Goal: Complete application form

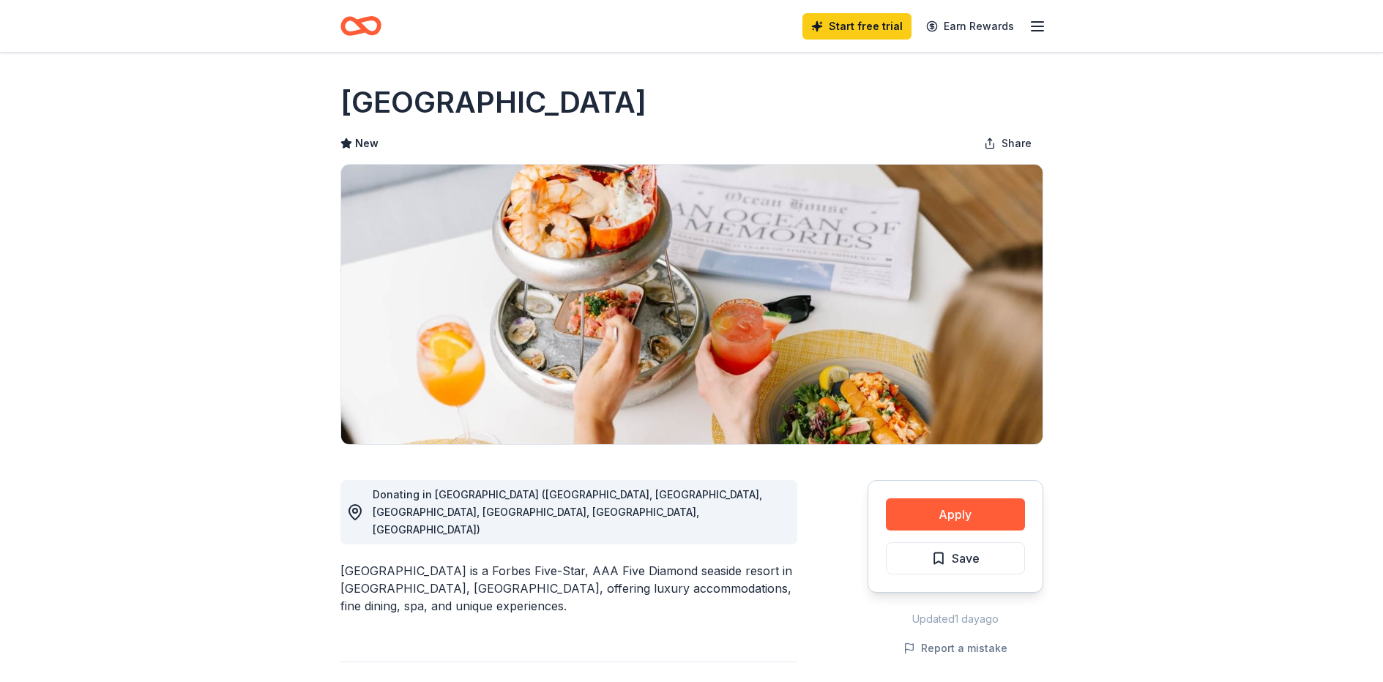
click at [948, 513] on button "Apply" at bounding box center [955, 515] width 139 height 32
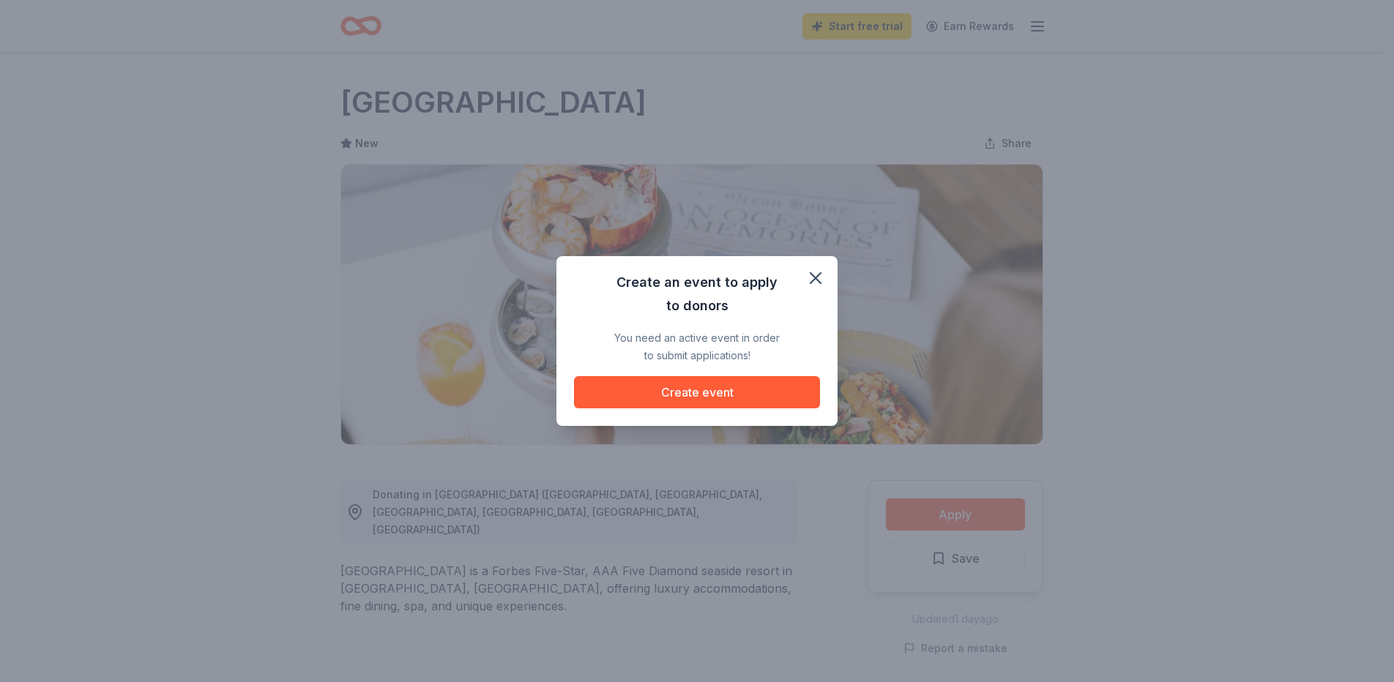
click at [754, 383] on button "Create event" at bounding box center [697, 392] width 246 height 32
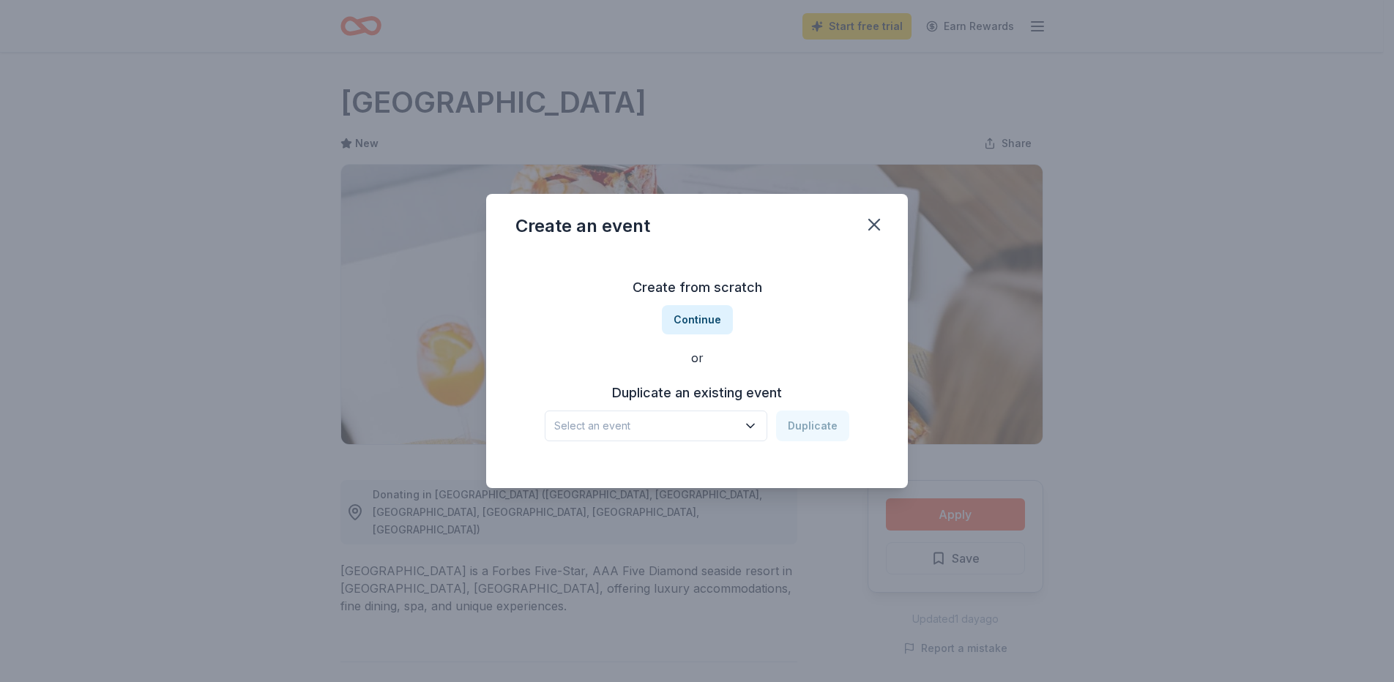
click at [878, 214] on button "button" at bounding box center [874, 225] width 32 height 32
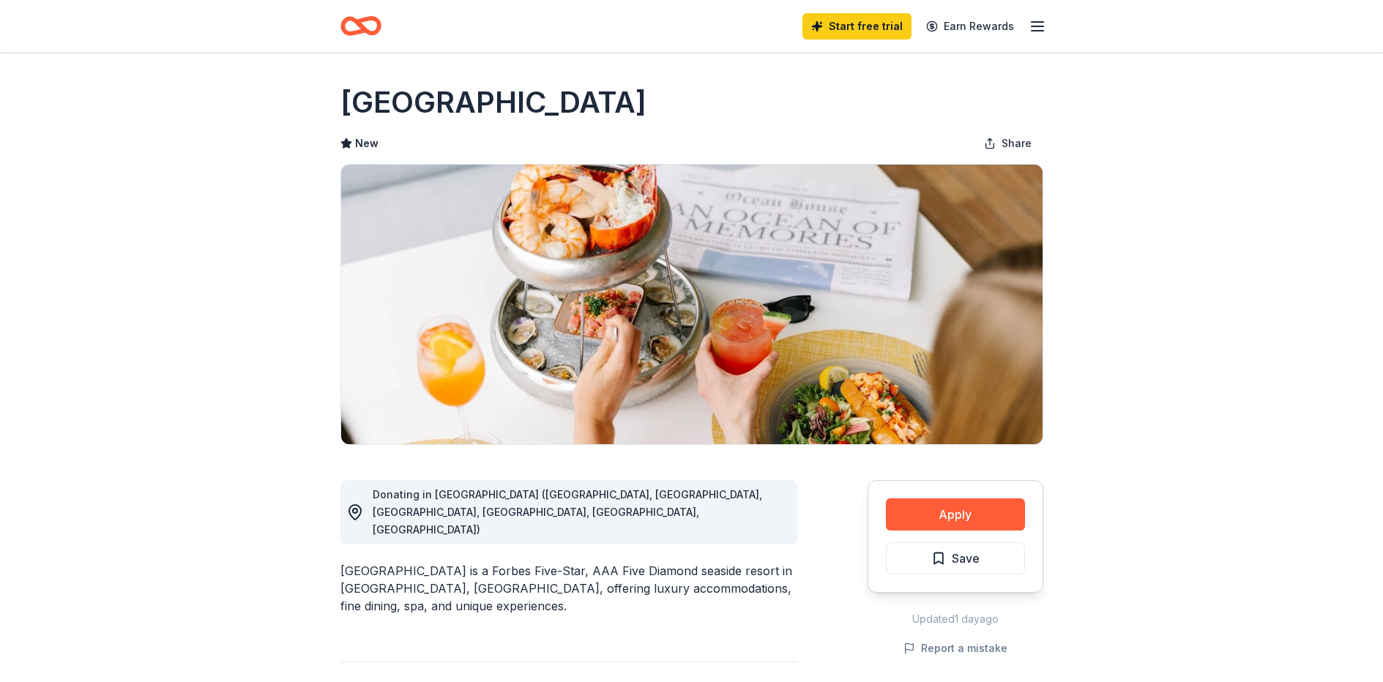
click at [972, 515] on button "Apply" at bounding box center [955, 515] width 139 height 32
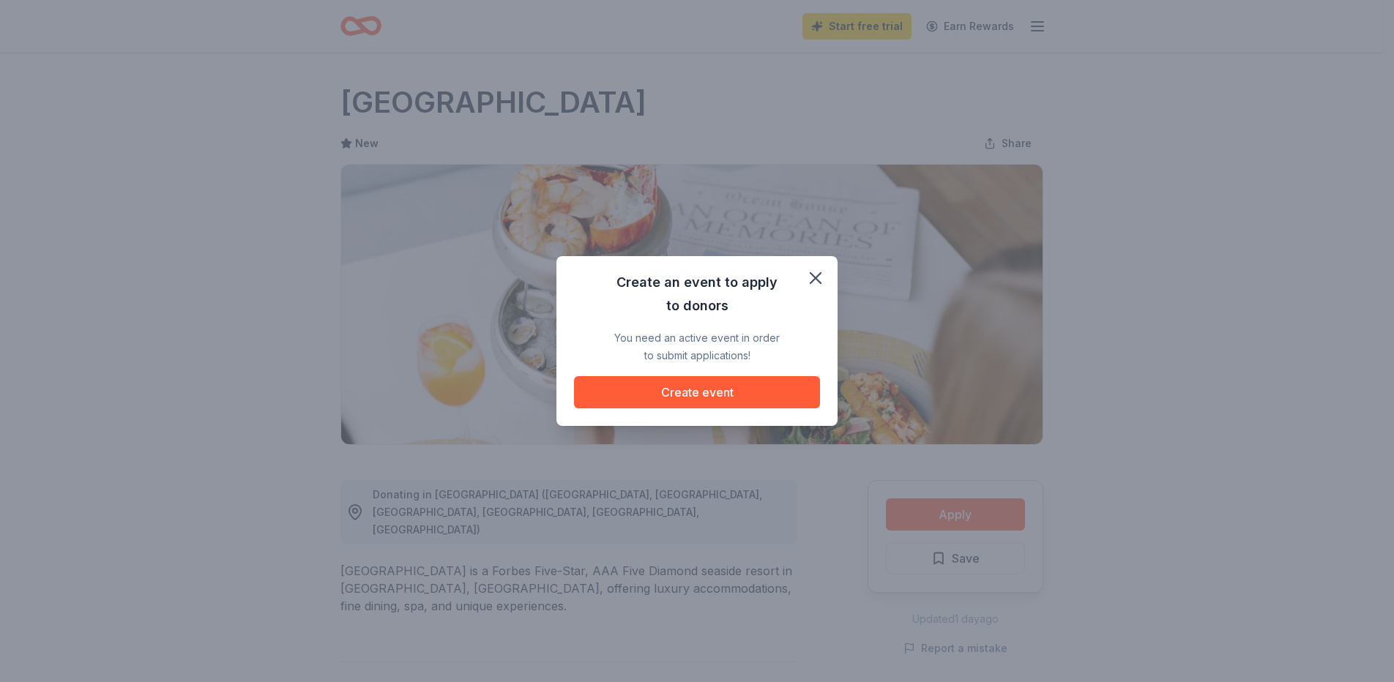
click at [710, 387] on button "Create event" at bounding box center [697, 392] width 246 height 32
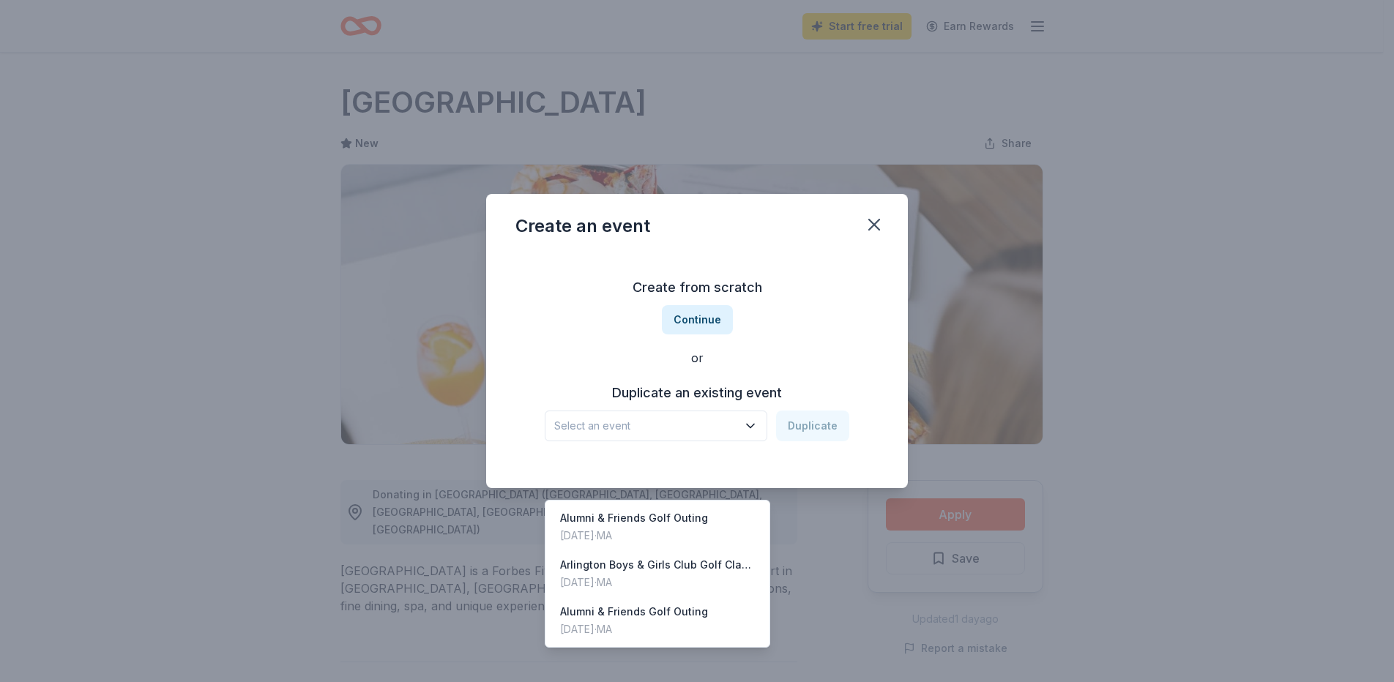
click at [762, 428] on button "Select an event" at bounding box center [656, 426] width 223 height 31
click at [720, 557] on div "Arlington Boys & Girls Club Golf Classi" at bounding box center [657, 566] width 195 height 18
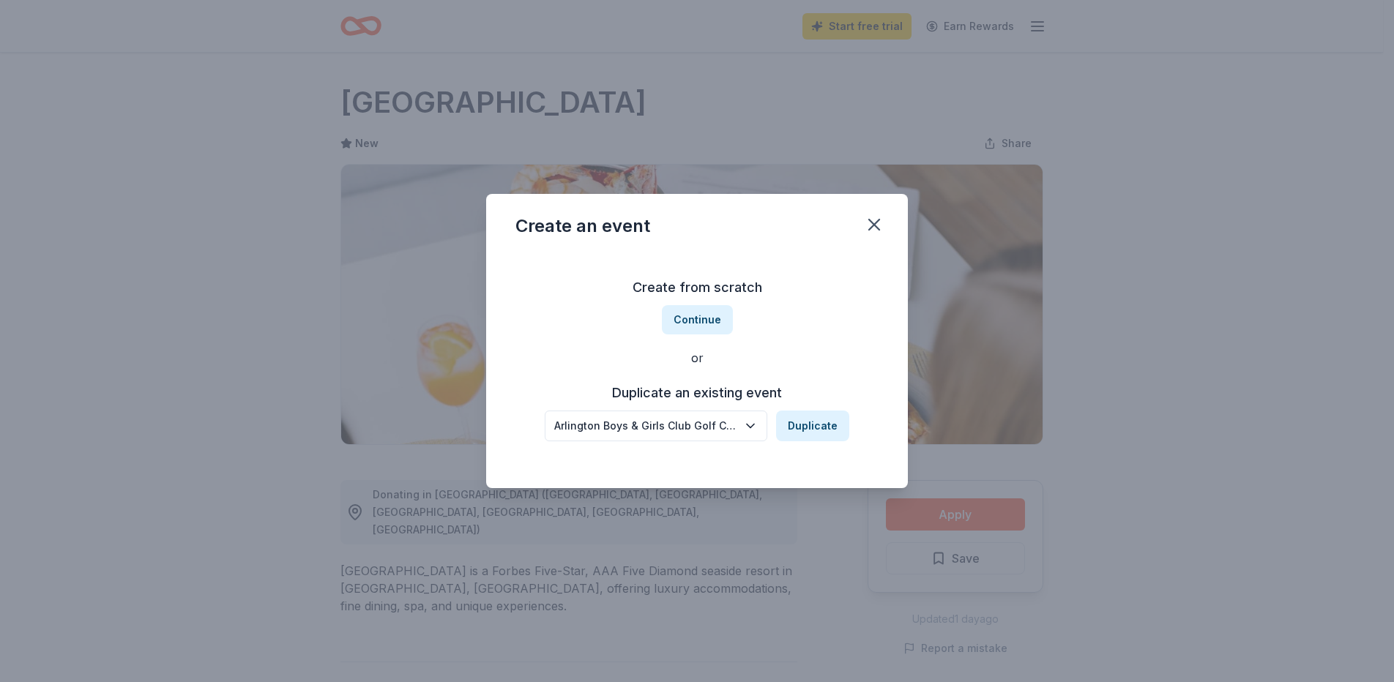
click at [822, 427] on button "Duplicate" at bounding box center [812, 426] width 73 height 31
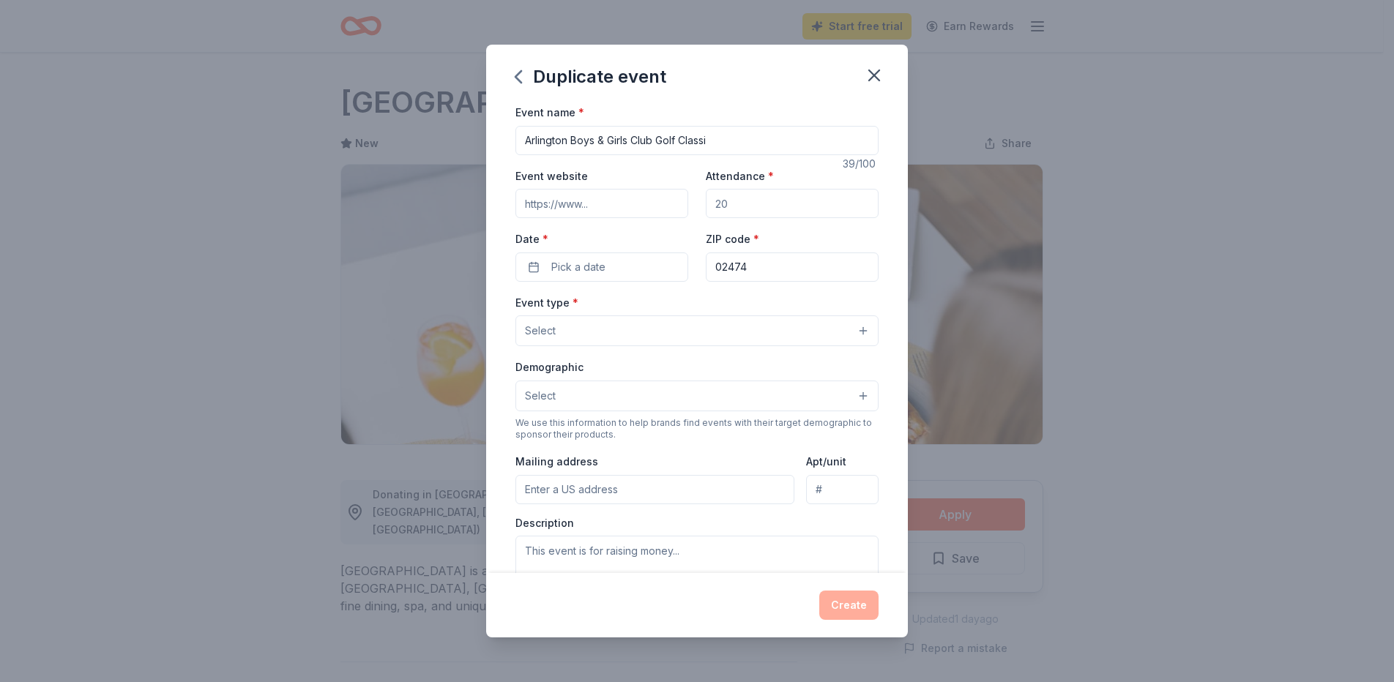
click at [609, 207] on input "Event website" at bounding box center [602, 203] width 173 height 29
click at [624, 205] on input "Event website" at bounding box center [602, 203] width 173 height 29
click at [758, 207] on input "Attendance *" at bounding box center [792, 203] width 173 height 29
type input "120"
click at [625, 269] on button "Pick a date" at bounding box center [602, 267] width 173 height 29
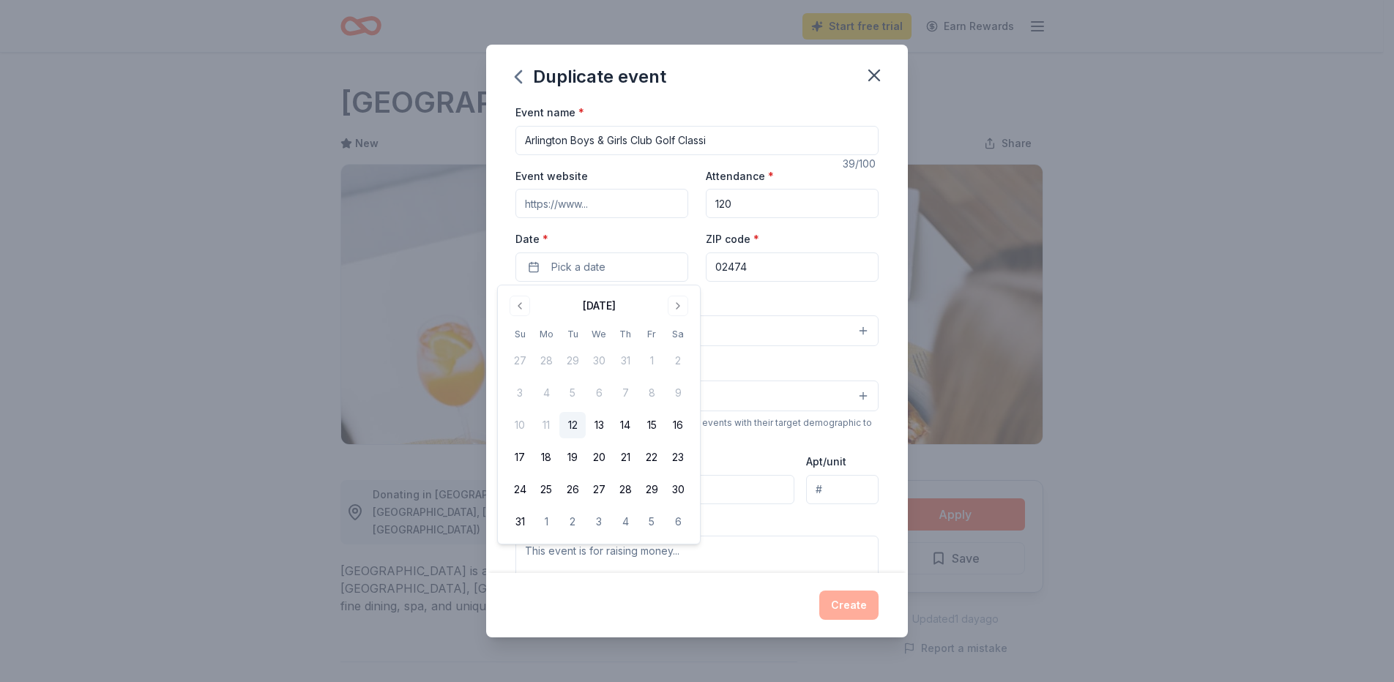
click at [680, 299] on button "Go to next month" at bounding box center [678, 306] width 21 height 21
click at [679, 299] on button "Go to next month" at bounding box center [678, 306] width 21 height 21
click at [548, 391] on button "6" at bounding box center [546, 393] width 26 height 26
click at [880, 246] on div "Event name * Arlington Boys & Girls Club Golf Classi 39 /100 Event website Atte…" at bounding box center [697, 338] width 422 height 470
click at [846, 326] on button "Select" at bounding box center [697, 331] width 363 height 31
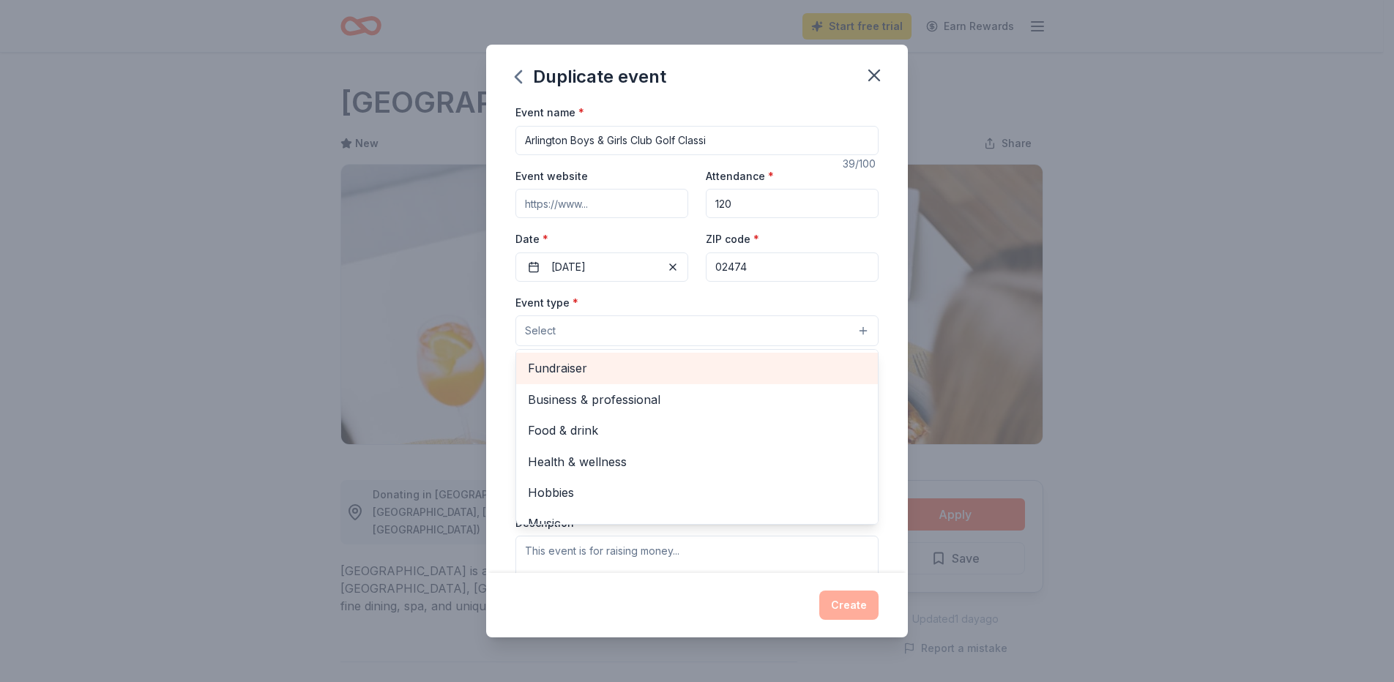
click at [797, 359] on span "Fundraiser" at bounding box center [697, 368] width 338 height 19
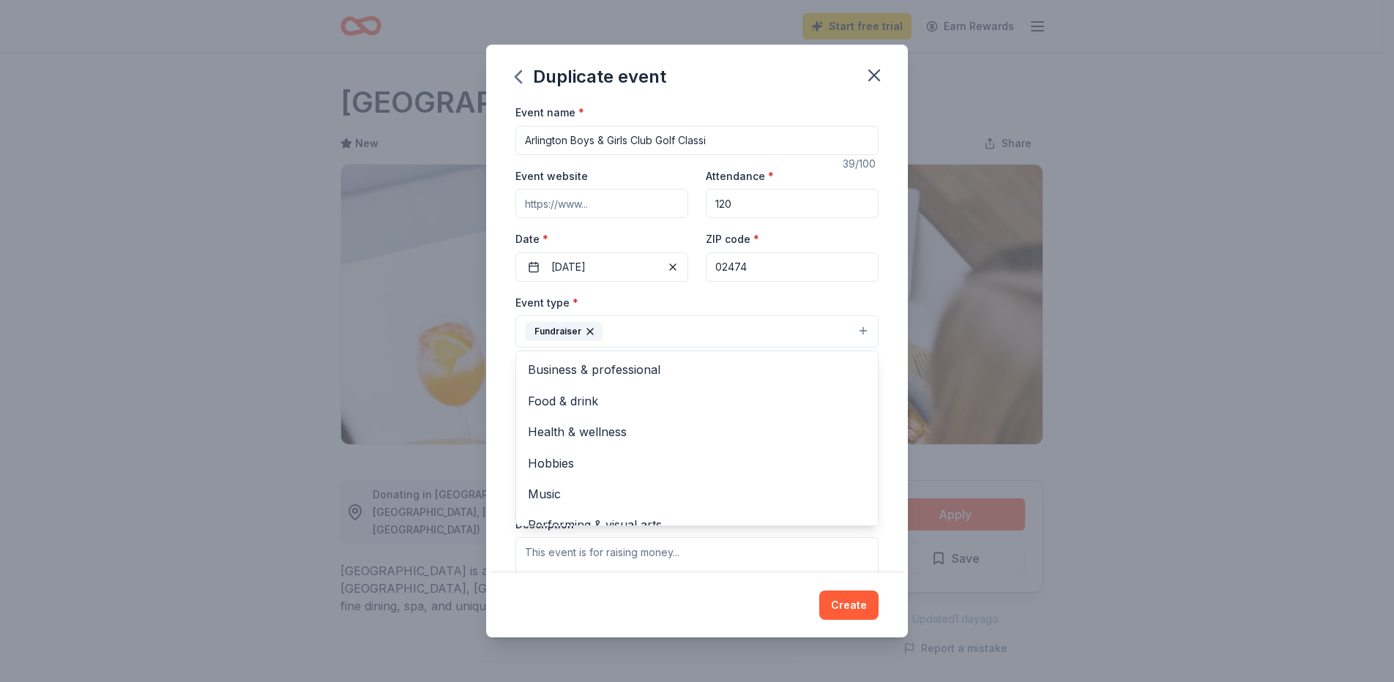
click at [878, 295] on div "Event name * Arlington Boys & Girls Club Golf Classi 39 /100 Event website Atte…" at bounding box center [697, 338] width 422 height 470
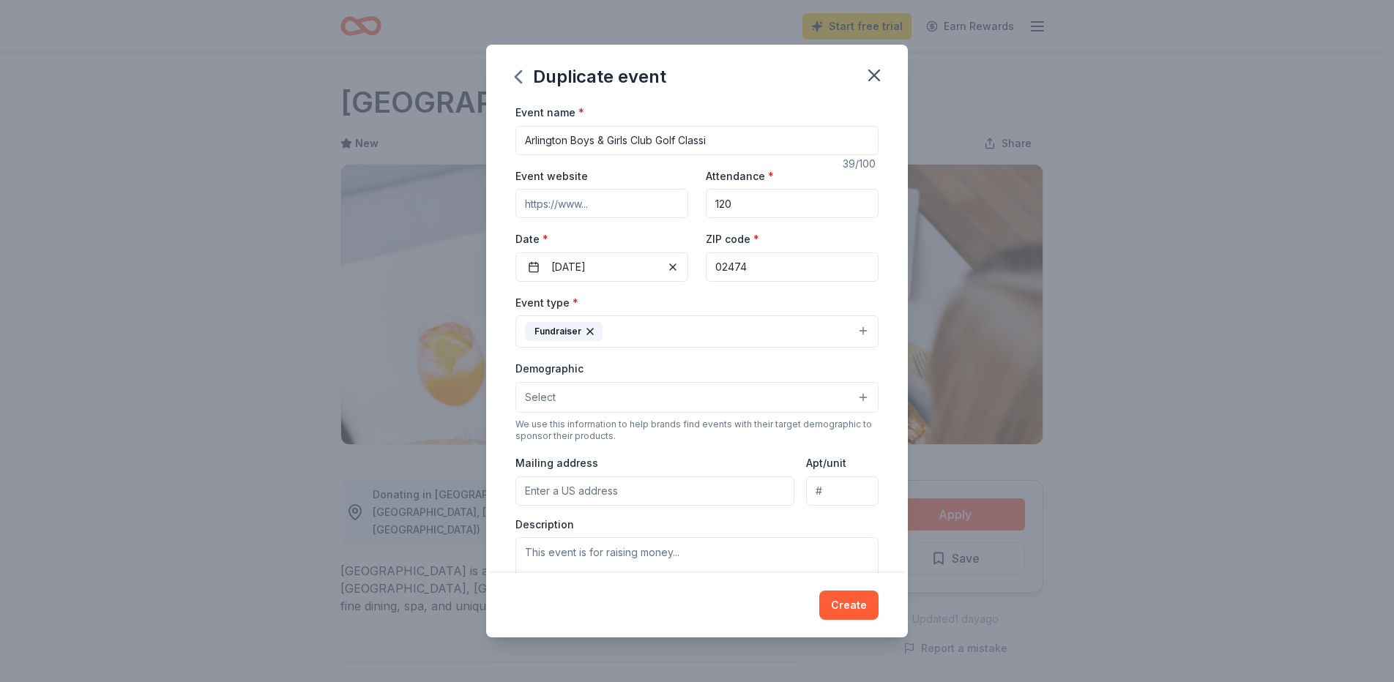
click at [852, 393] on button "Select" at bounding box center [697, 397] width 363 height 31
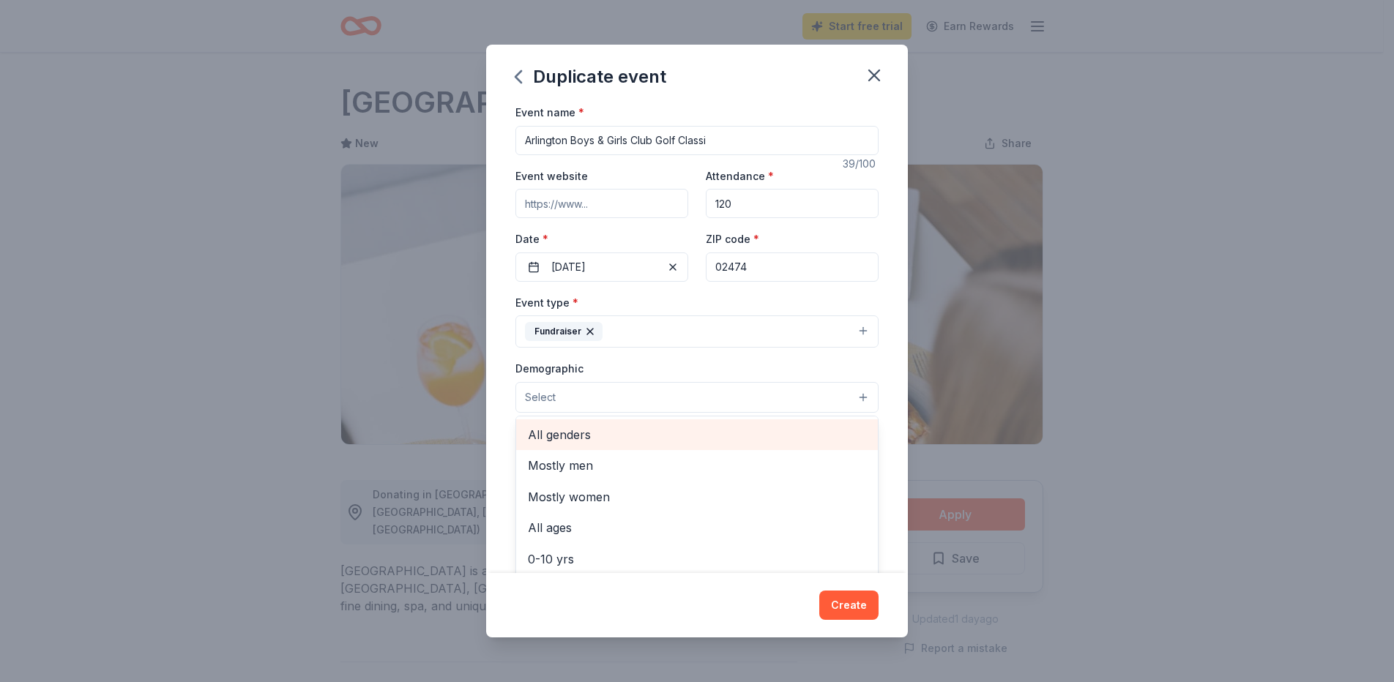
click at [785, 426] on span "All genders" at bounding box center [697, 434] width 338 height 19
click at [897, 397] on div "Event name * Arlington Boys & Girls Club Golf Classi 39 /100 Event website Atte…" at bounding box center [697, 338] width 422 height 470
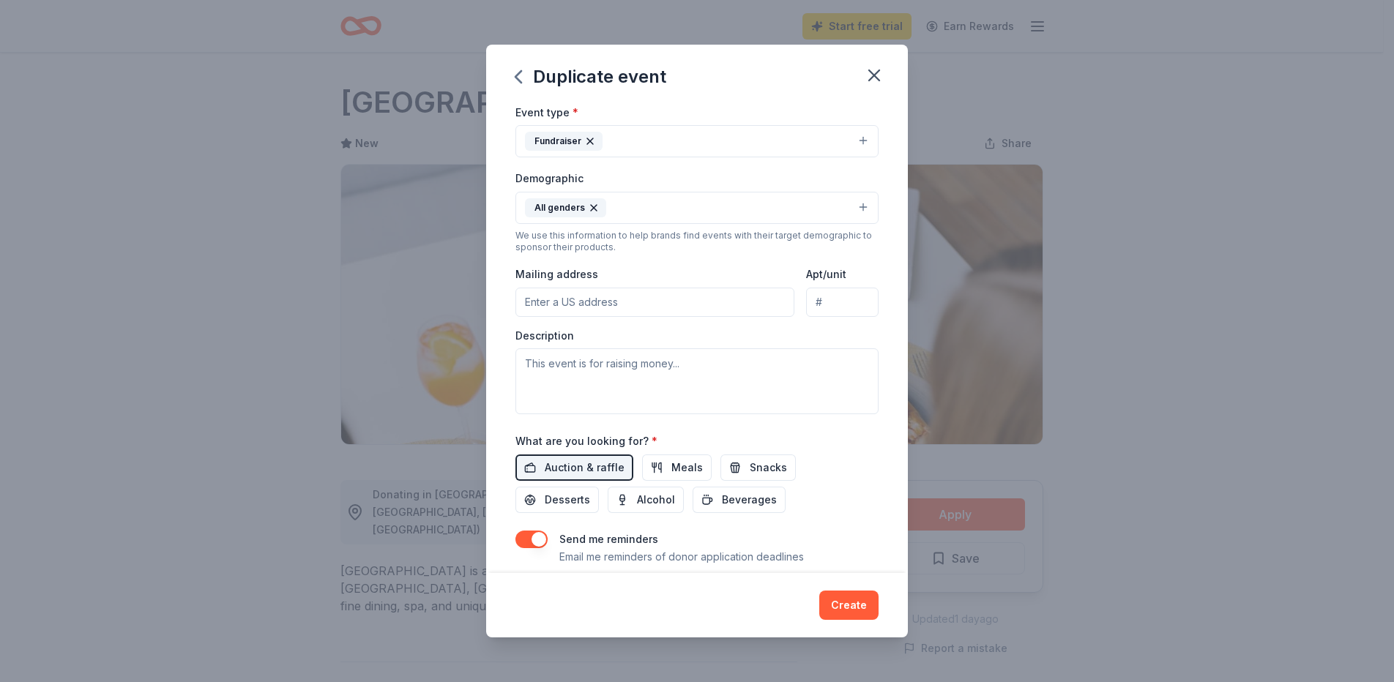
scroll to position [220, 0]
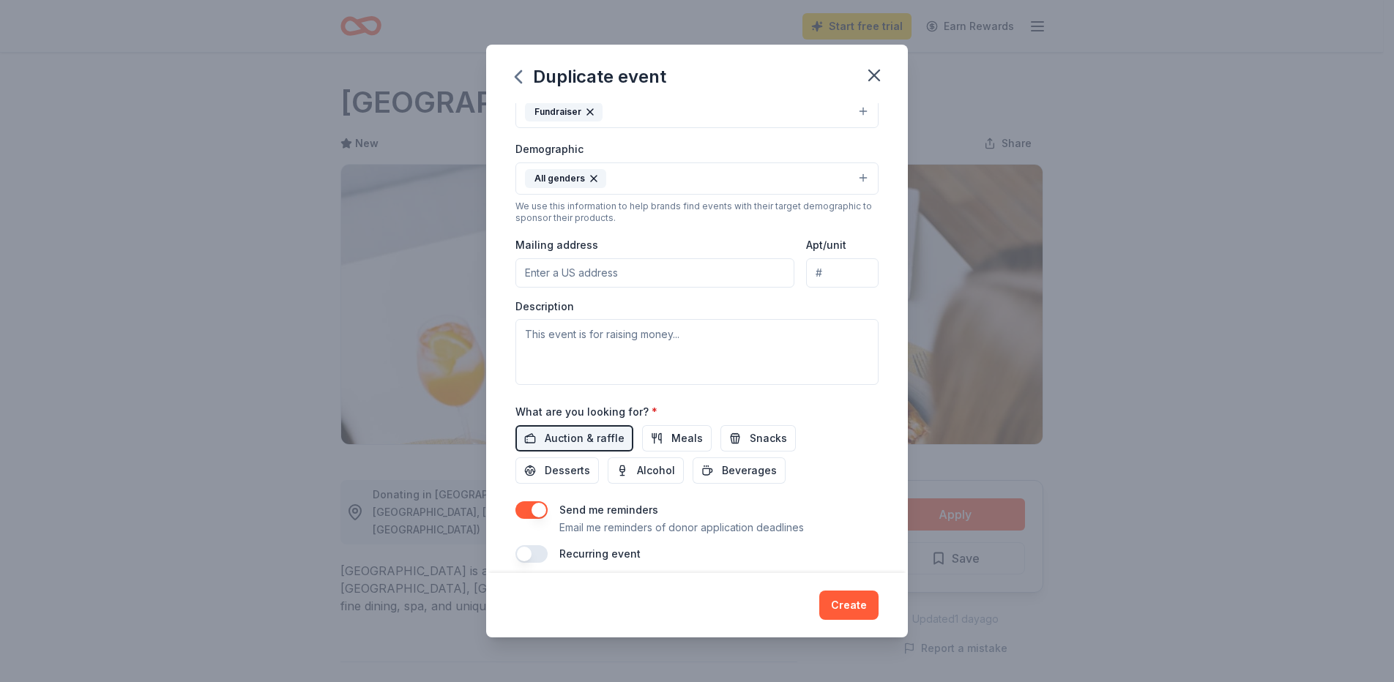
click at [600, 272] on input "Mailing address" at bounding box center [655, 272] width 279 height 29
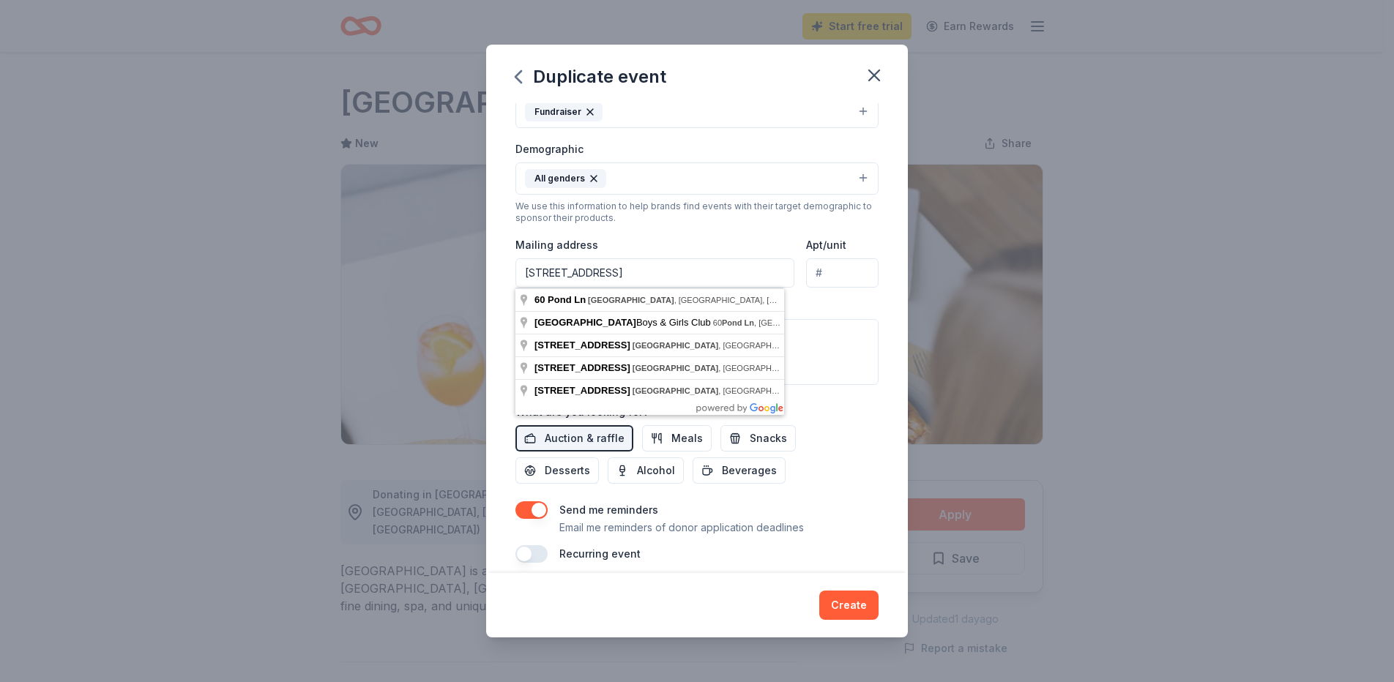
type input "60 Pond Lane, Arlington, MA, 02476"
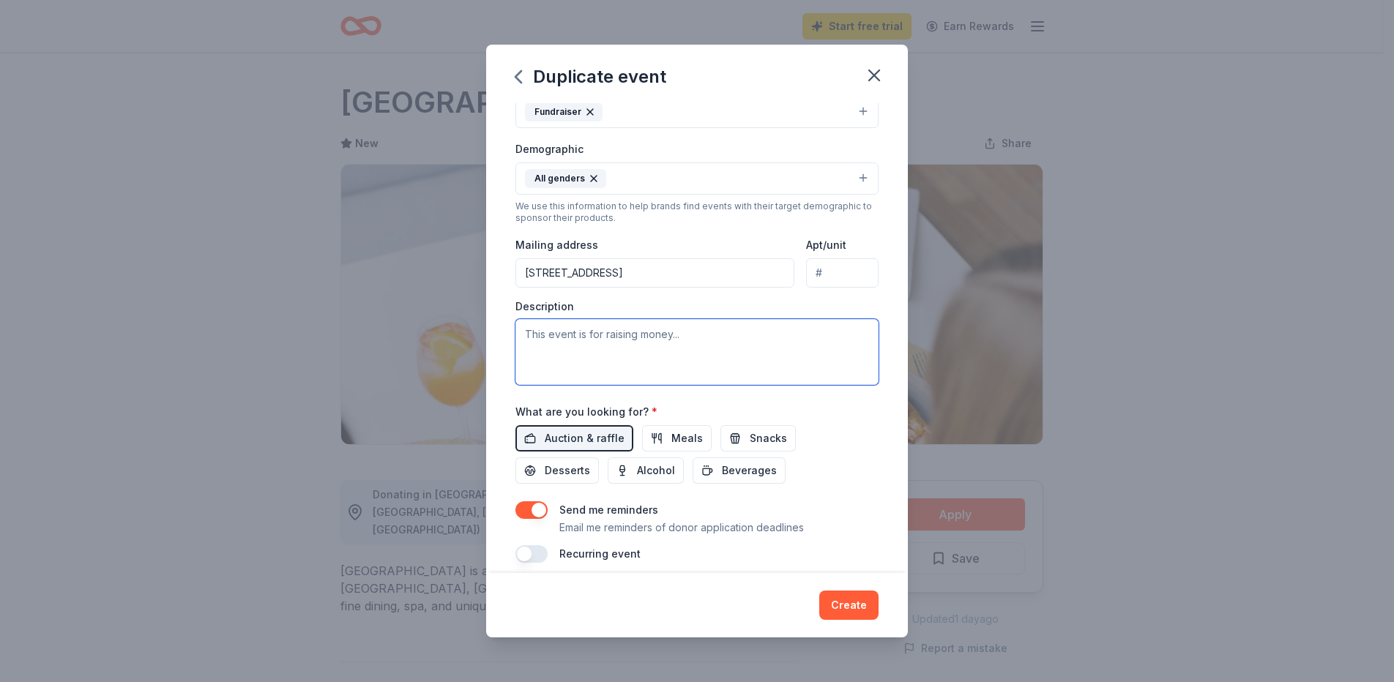
click at [772, 338] on textarea at bounding box center [697, 352] width 363 height 66
click at [744, 330] on textarea at bounding box center [697, 352] width 363 height 66
click at [559, 333] on textarea "This event raises money for youth programming and scholarships at the Arlington…" at bounding box center [697, 352] width 363 height 66
type textarea "This golf fundraiser raises money for youth programming and scholarships at the…"
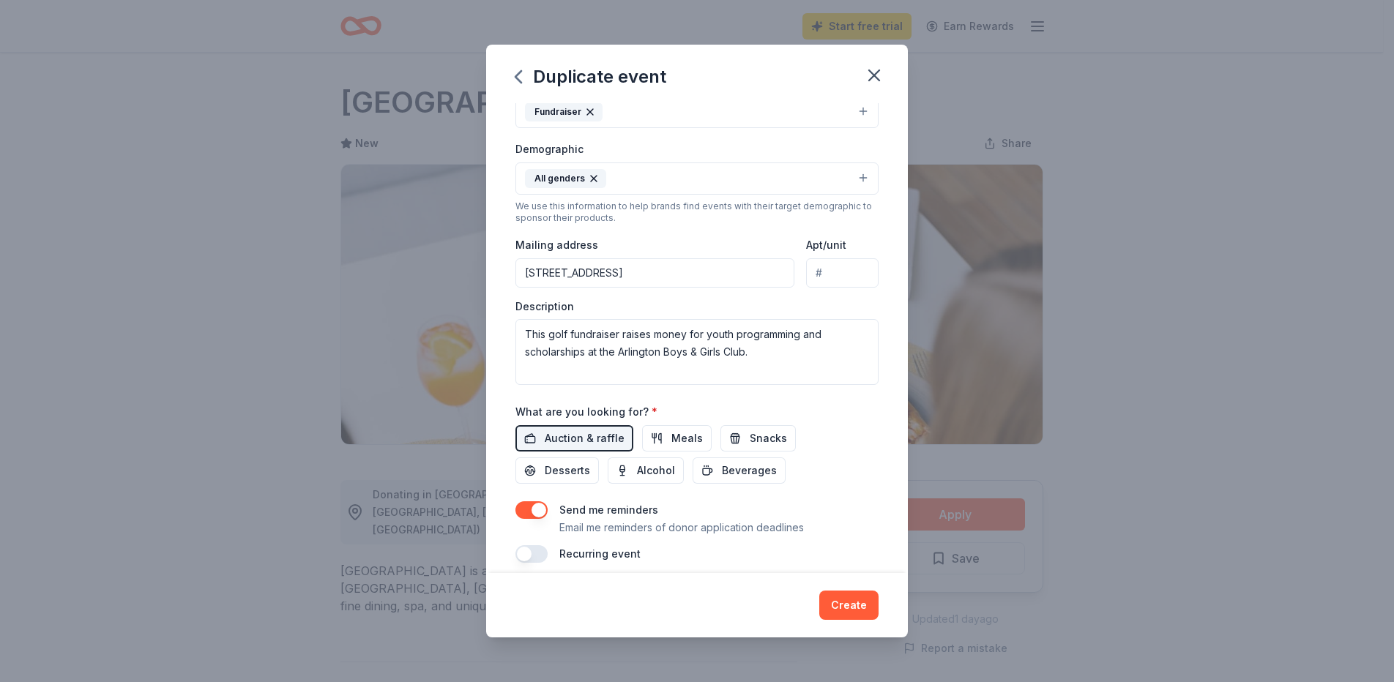
click at [844, 606] on button "Create" at bounding box center [848, 605] width 59 height 29
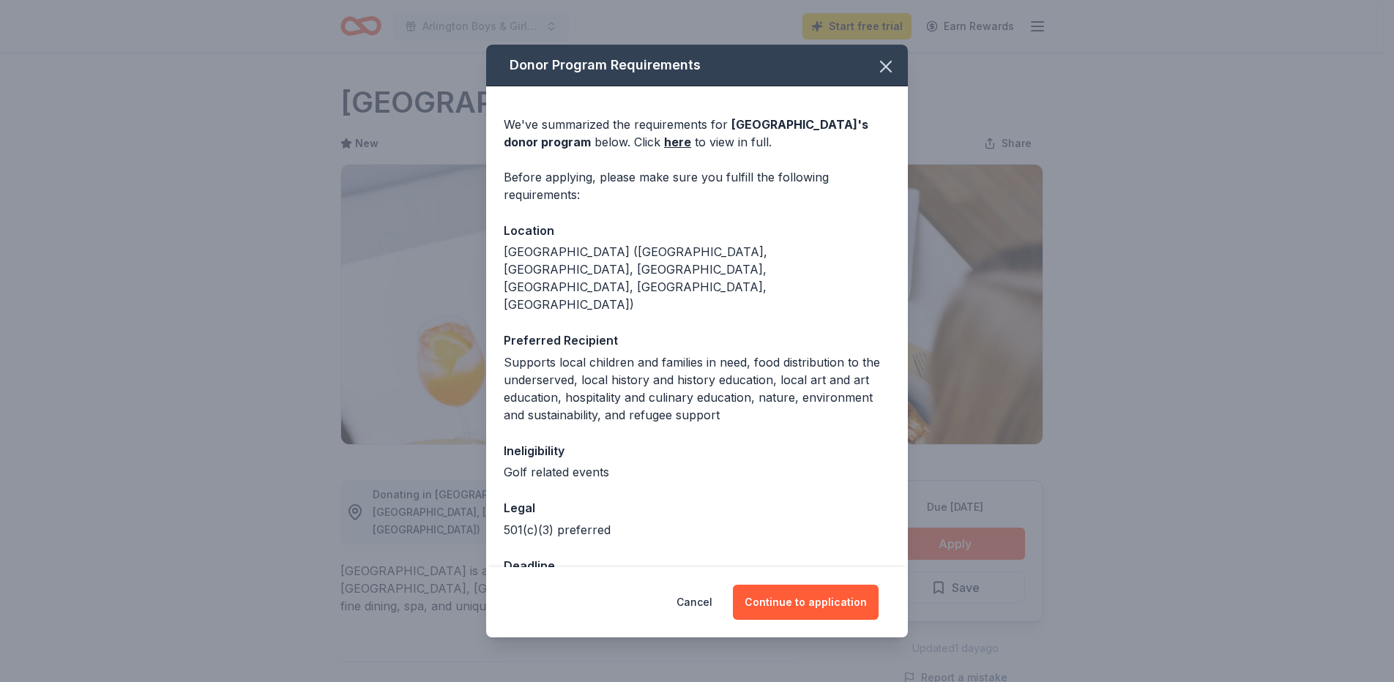
click at [834, 600] on button "Continue to application" at bounding box center [806, 602] width 146 height 35
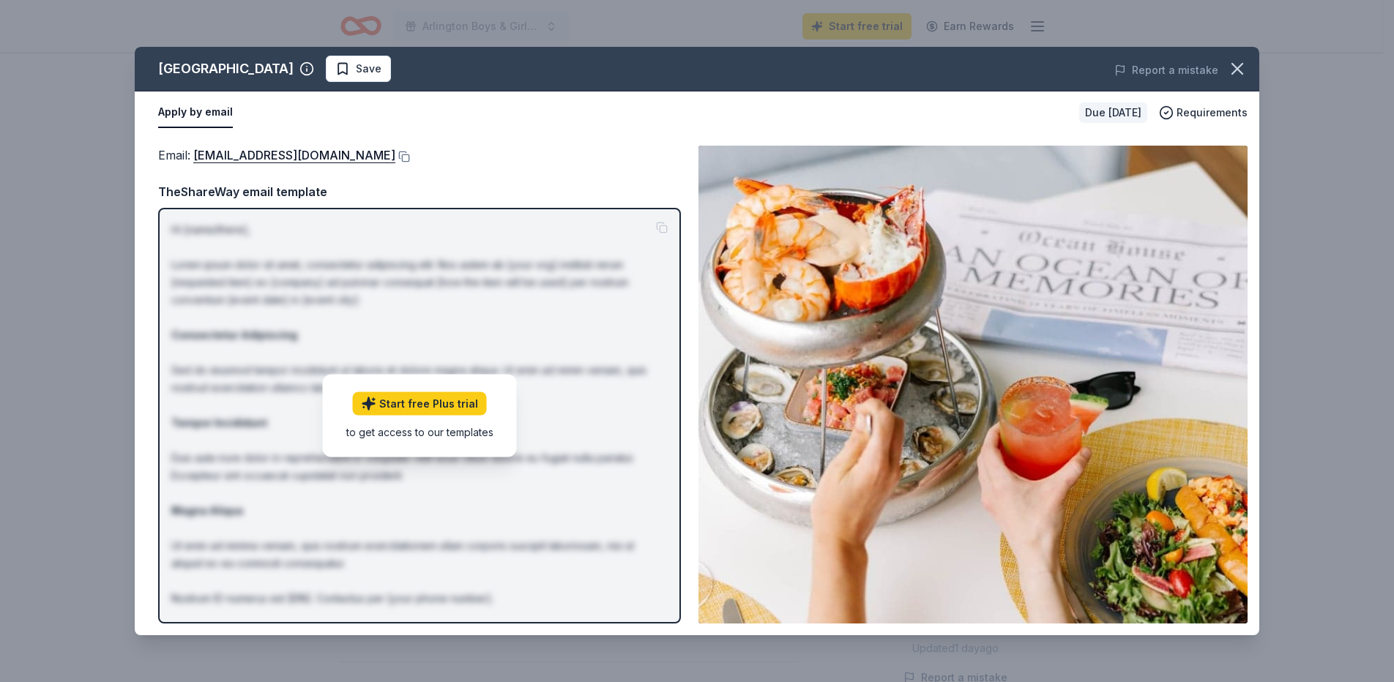
click at [455, 403] on link "Start free Plus trial" at bounding box center [420, 403] width 134 height 23
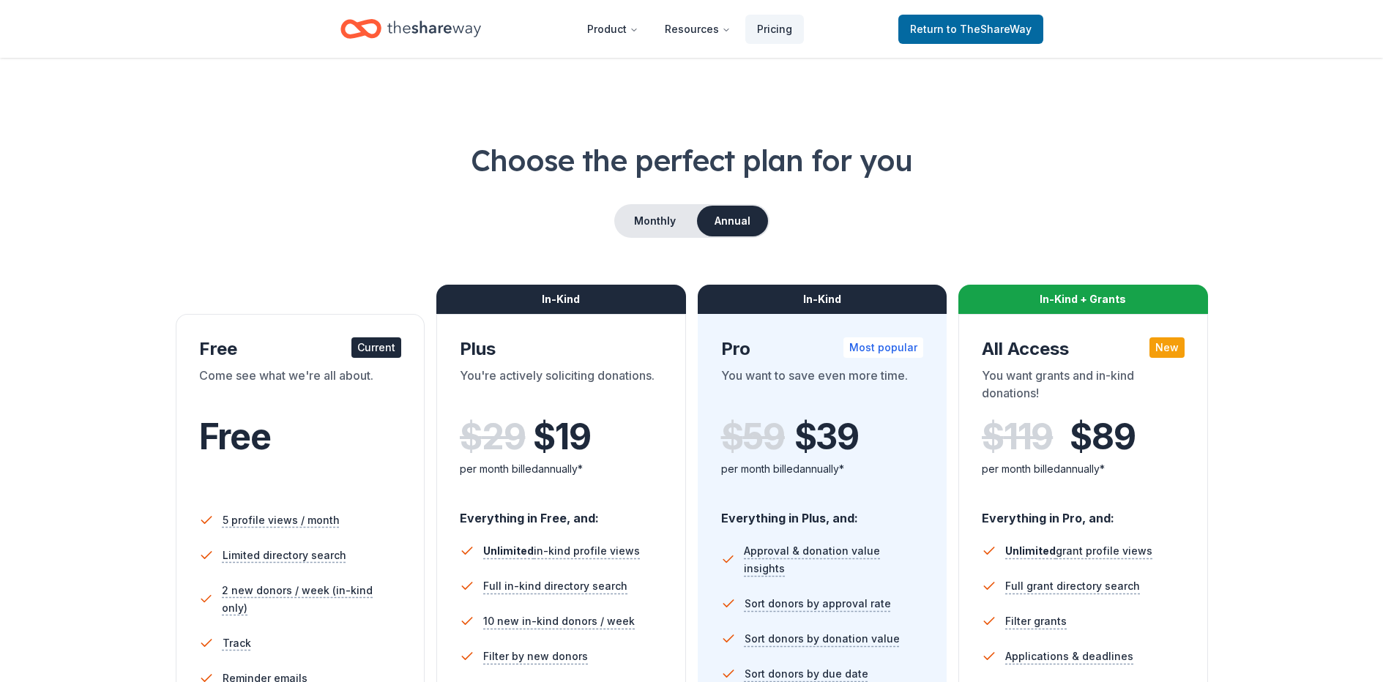
click at [376, 349] on div "Current" at bounding box center [376, 348] width 50 height 21
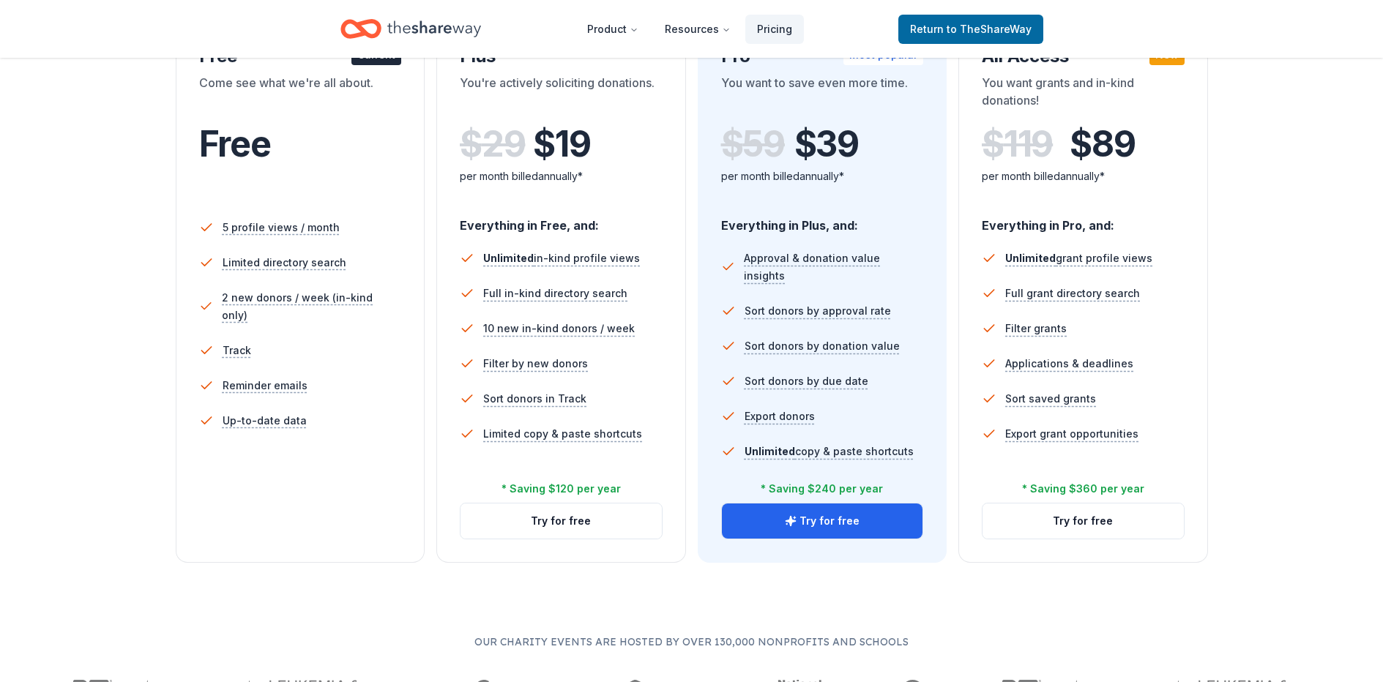
click at [328, 474] on div "5 profile views / month Limited directory search 2 new donors / week (in-kind o…" at bounding box center [300, 350] width 203 height 293
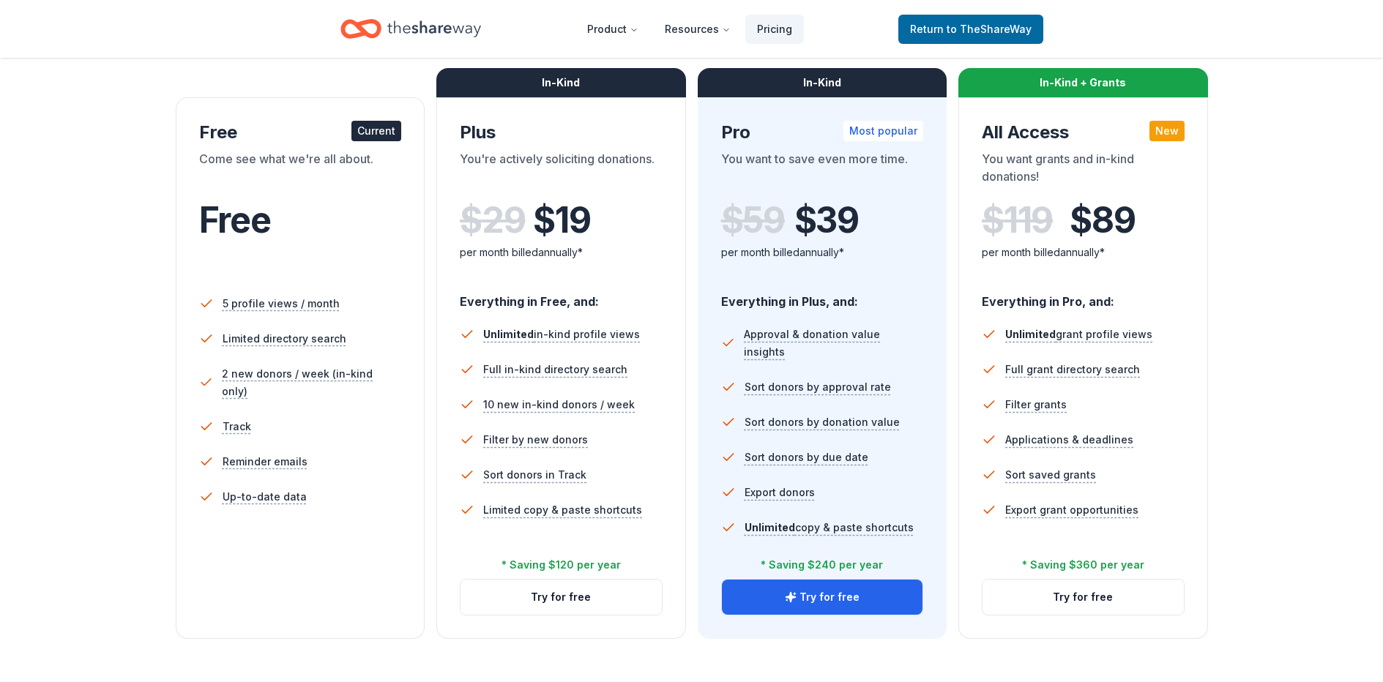
scroll to position [0, 0]
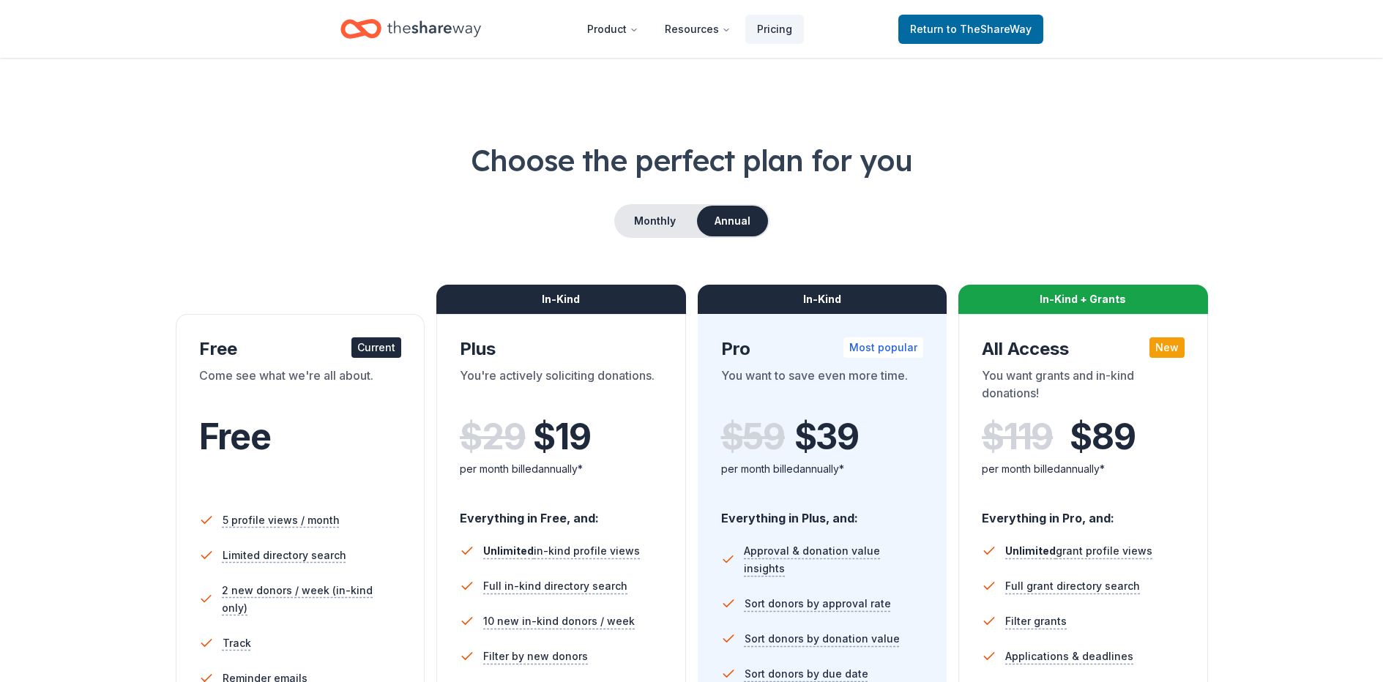
click at [337, 445] on div "Free" at bounding box center [300, 437] width 203 height 41
click at [380, 343] on div "Current" at bounding box center [376, 348] width 50 height 21
click at [978, 23] on span "to TheShareWay" at bounding box center [989, 29] width 85 height 12
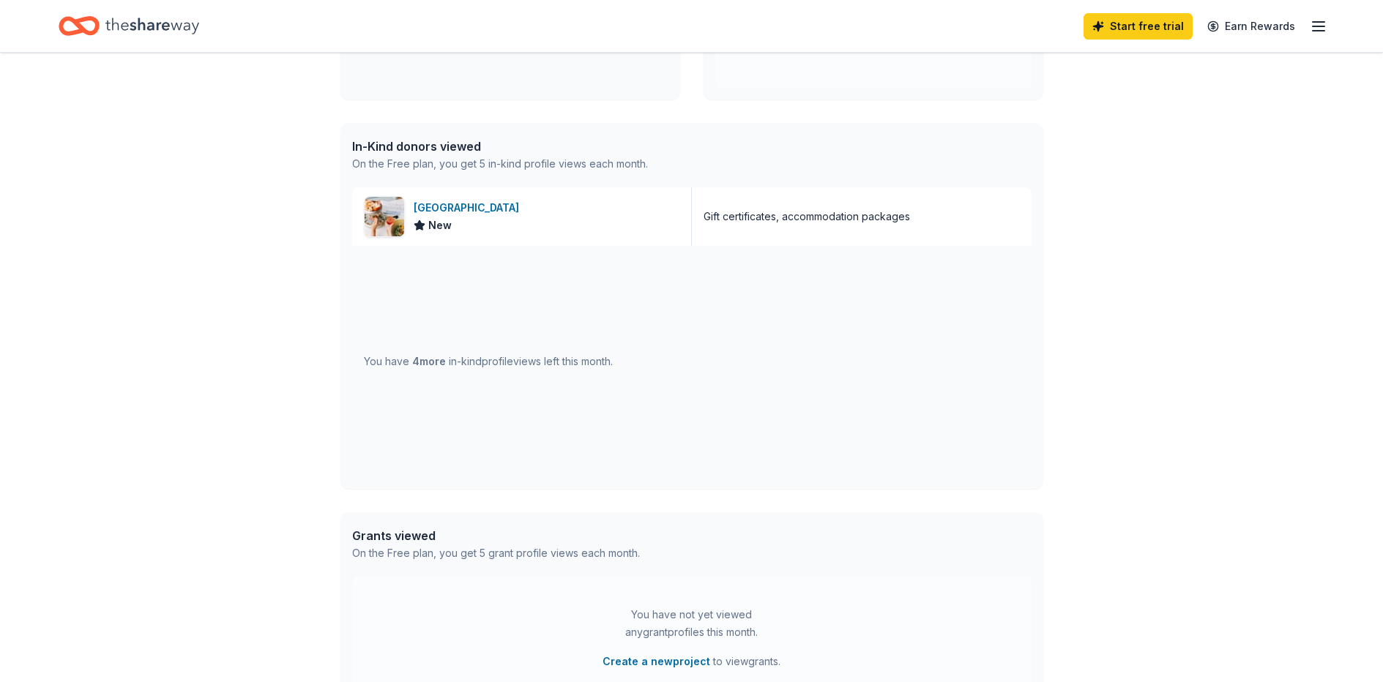
scroll to position [293, 0]
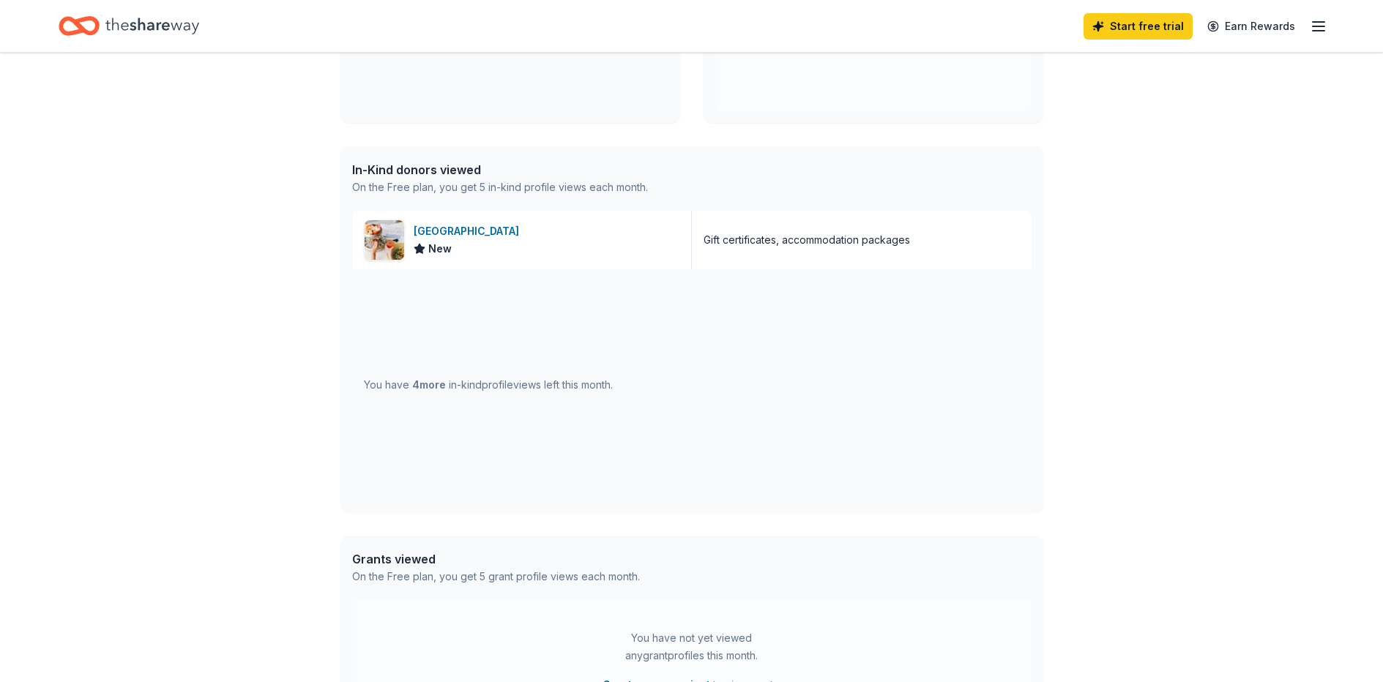
click at [388, 248] on img at bounding box center [385, 240] width 40 height 40
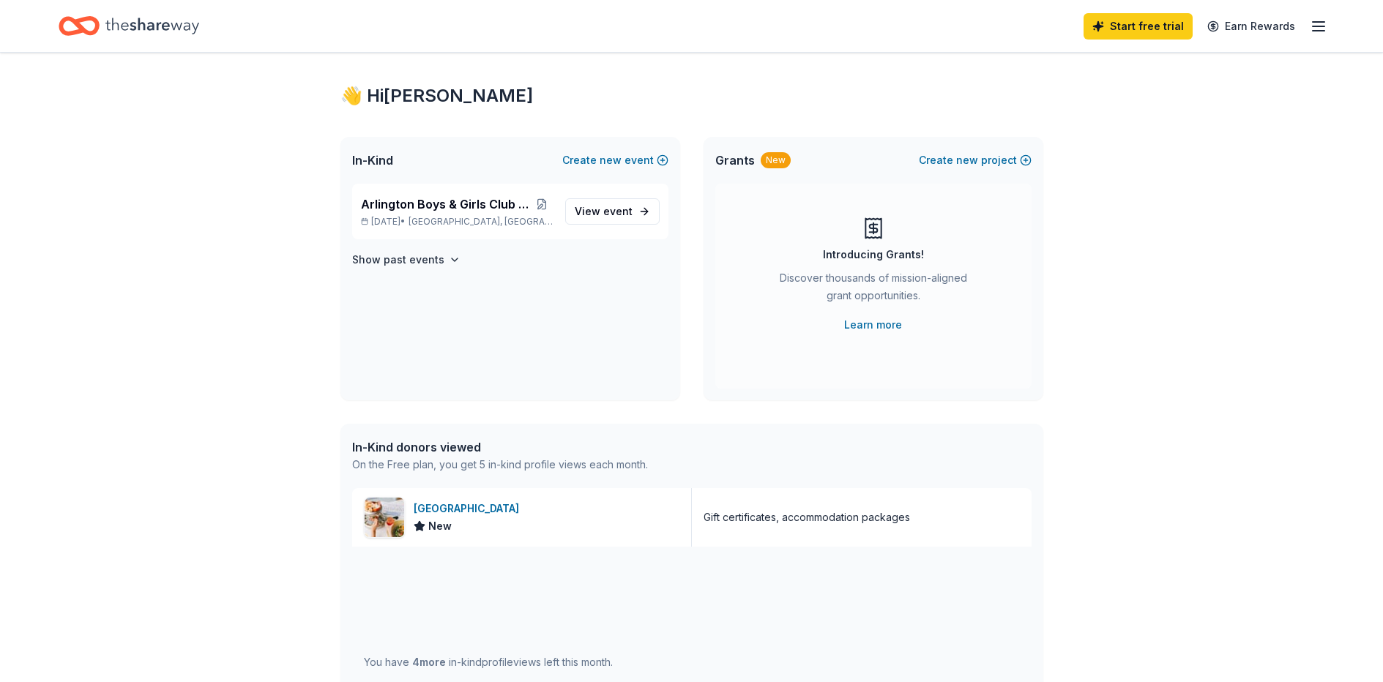
scroll to position [0, 0]
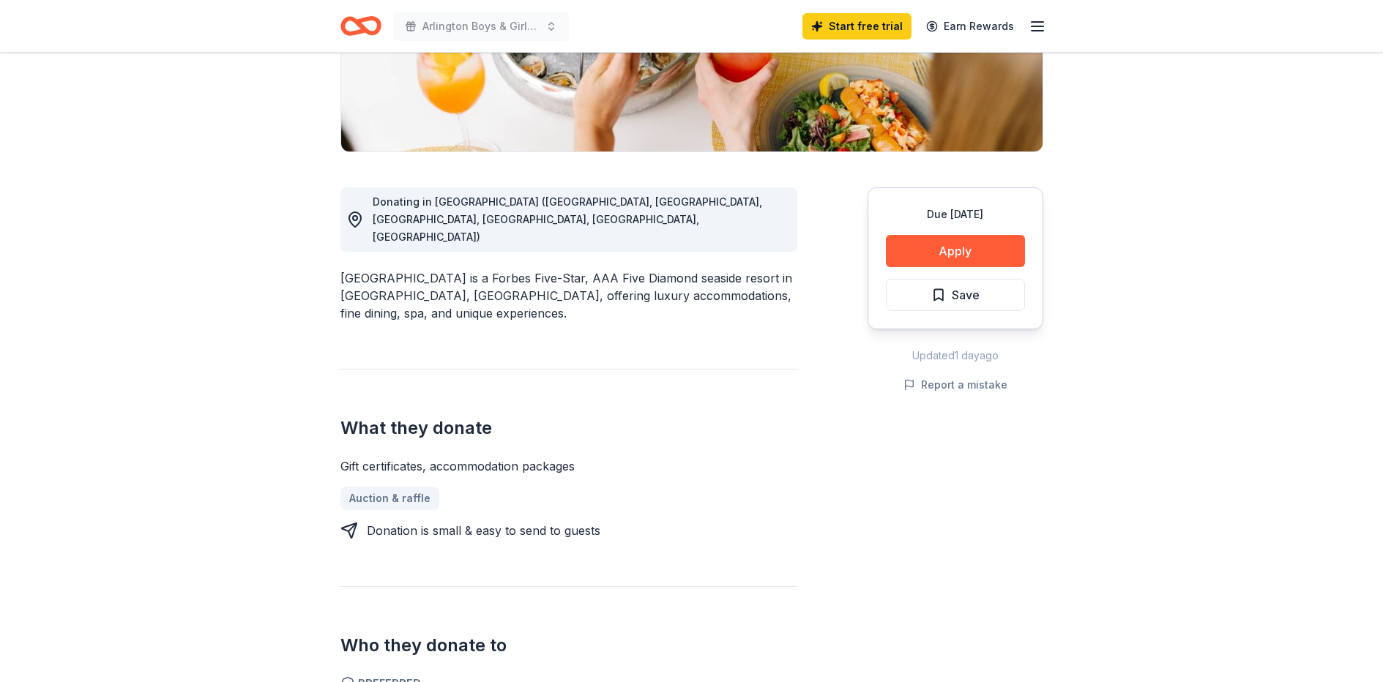
scroll to position [220, 0]
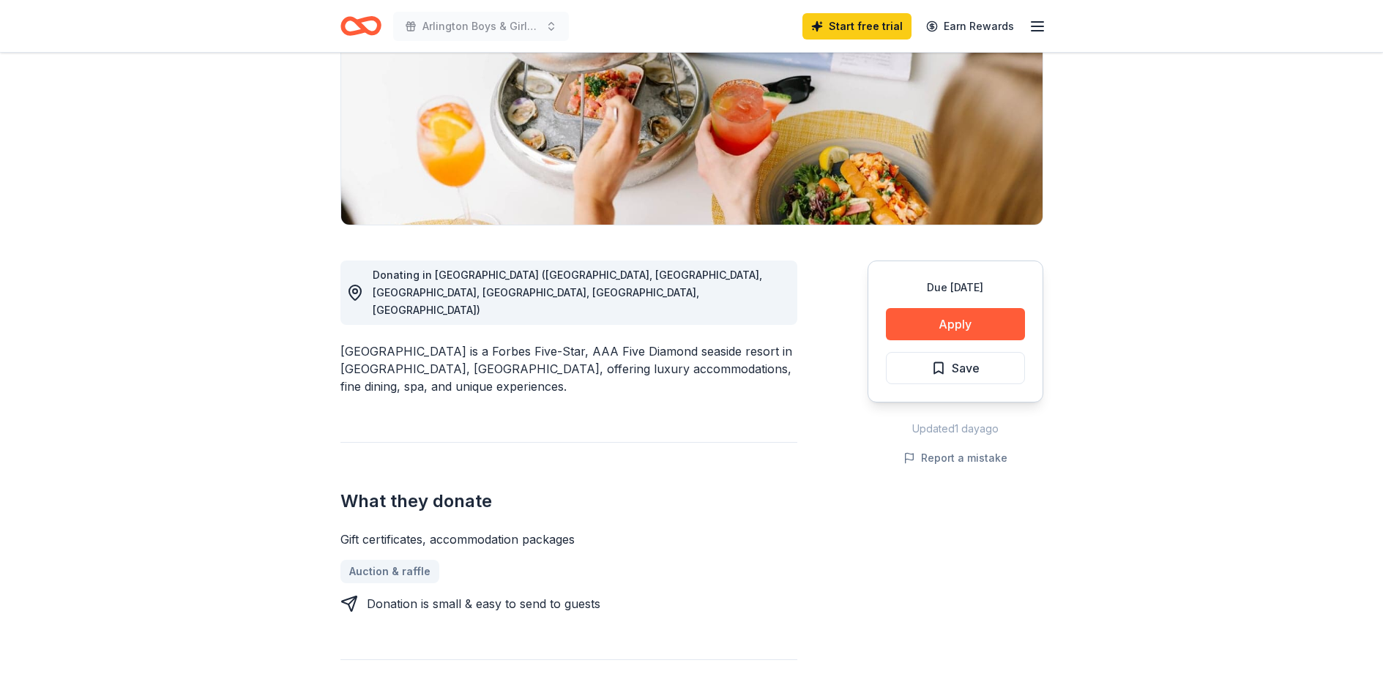
click at [994, 329] on button "Apply" at bounding box center [955, 324] width 139 height 32
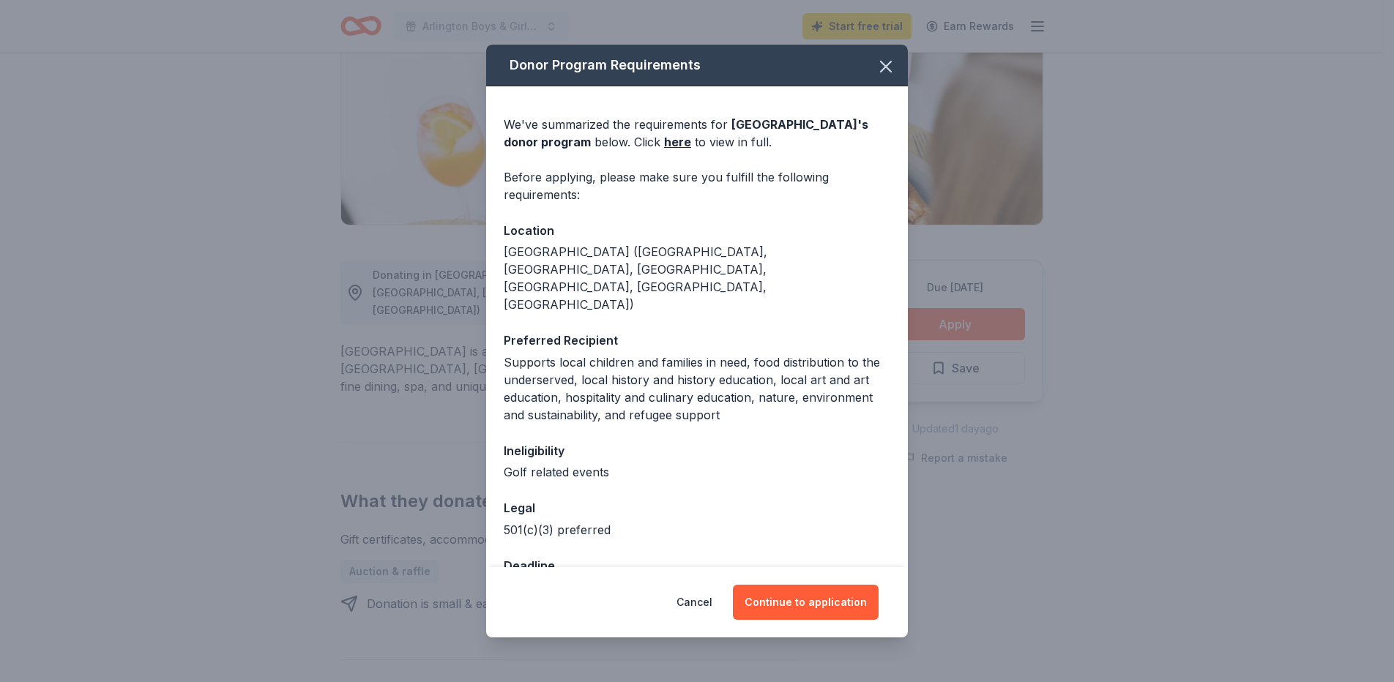
click at [830, 603] on button "Continue to application" at bounding box center [806, 602] width 146 height 35
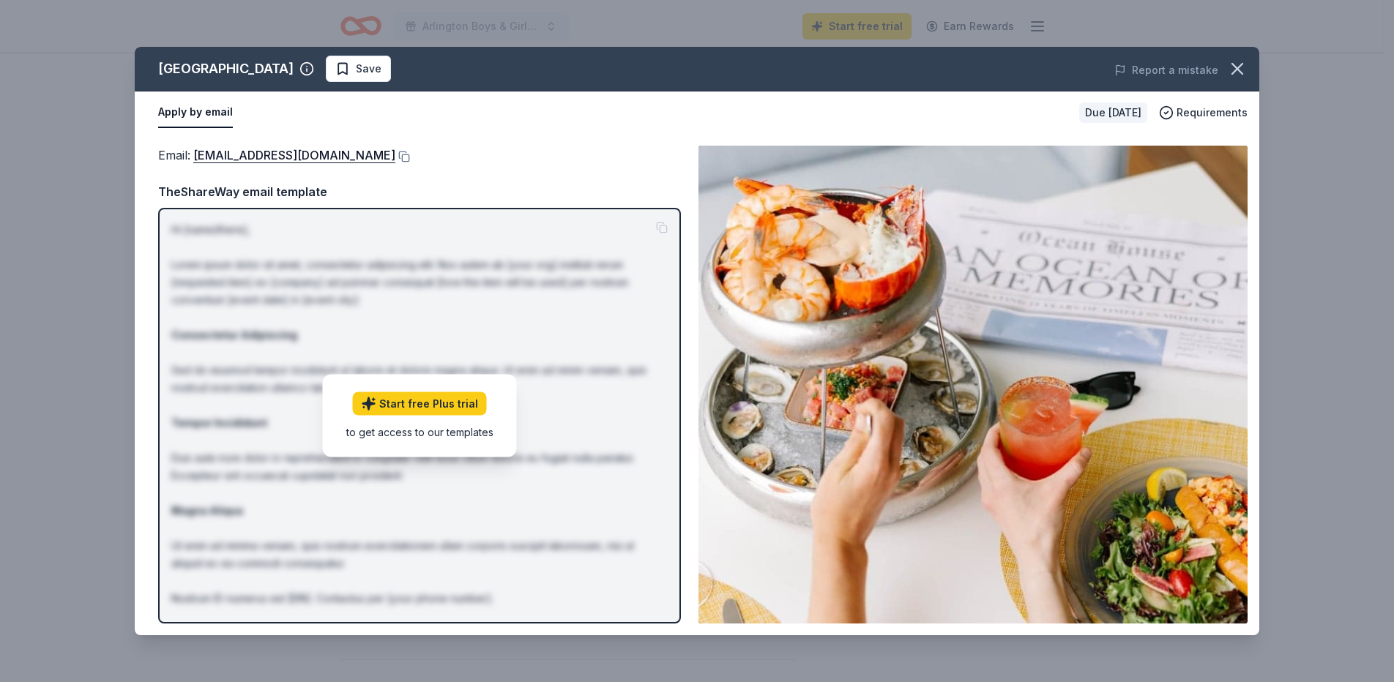
click at [536, 158] on div "Email : [EMAIL_ADDRESS][DOMAIN_NAME]" at bounding box center [419, 155] width 523 height 19
click at [281, 185] on div "TheShareWay email template" at bounding box center [419, 191] width 523 height 19
click at [1103, 112] on div "Due [DATE]" at bounding box center [1113, 113] width 68 height 21
click at [1193, 111] on span "Requirements" at bounding box center [1212, 113] width 71 height 18
click at [1269, 113] on div "Ocean House Save Report a mistake Apply by email Due [DATE] Requirements Email …" at bounding box center [697, 341] width 1394 height 682
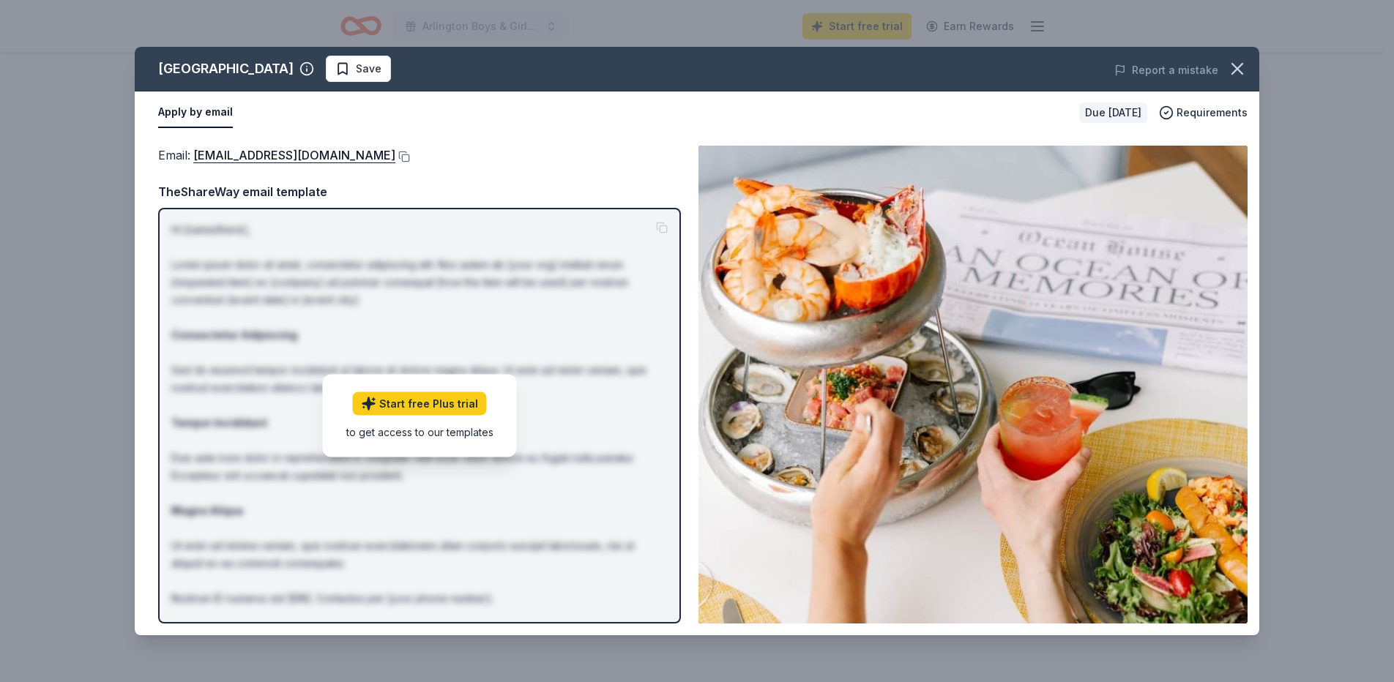
click at [1234, 66] on icon "button" at bounding box center [1237, 69] width 10 height 10
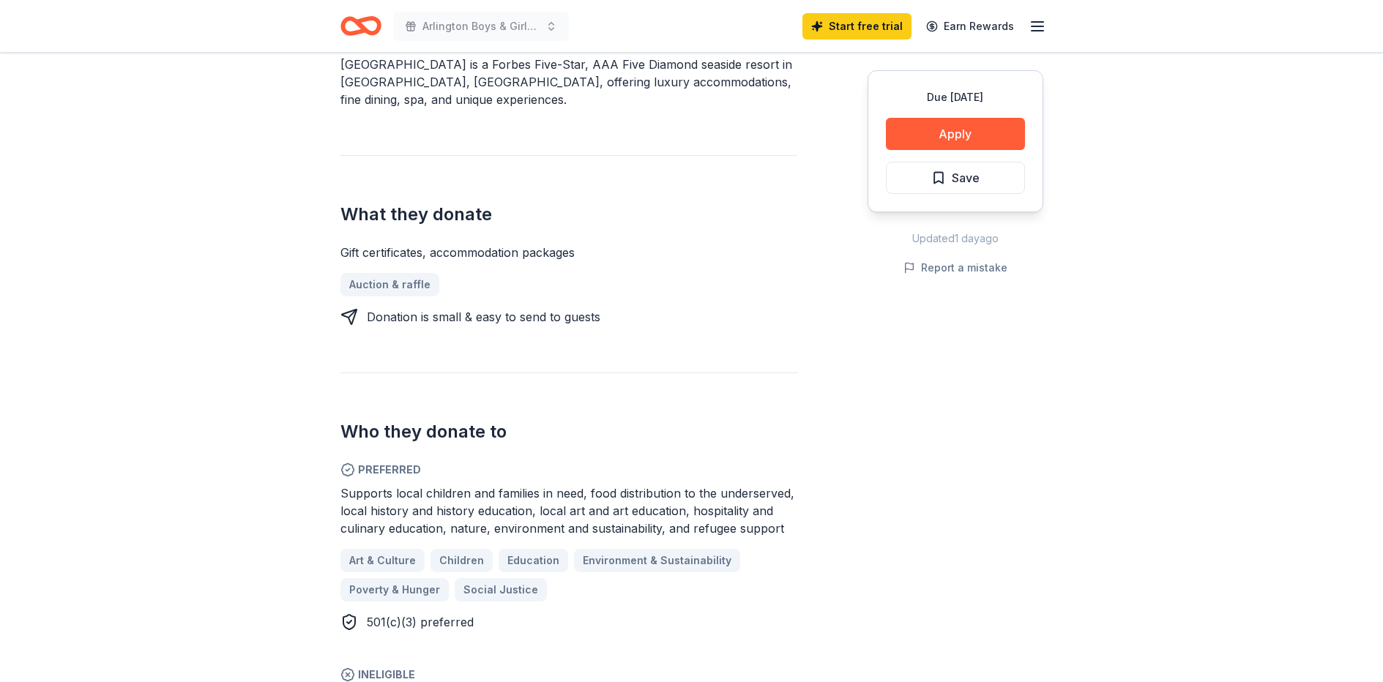
scroll to position [513, 0]
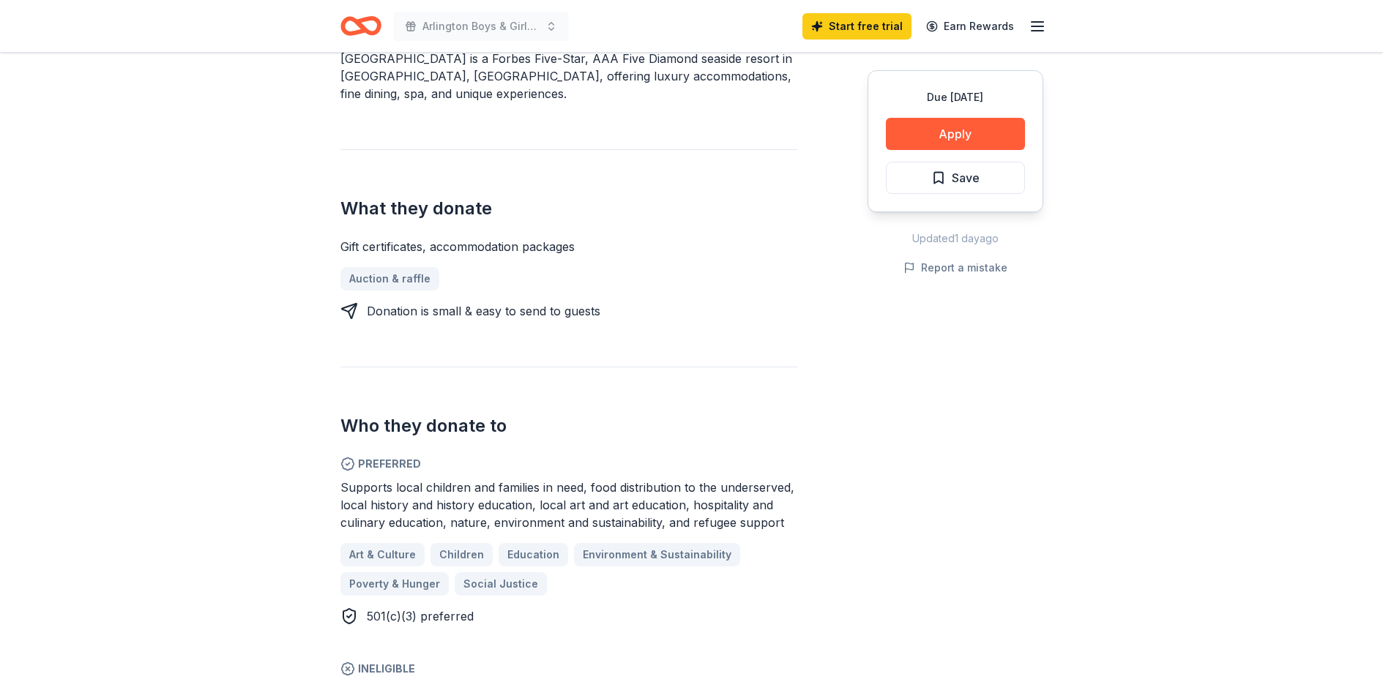
click at [400, 546] on span "Art & Culture" at bounding box center [382, 555] width 67 height 18
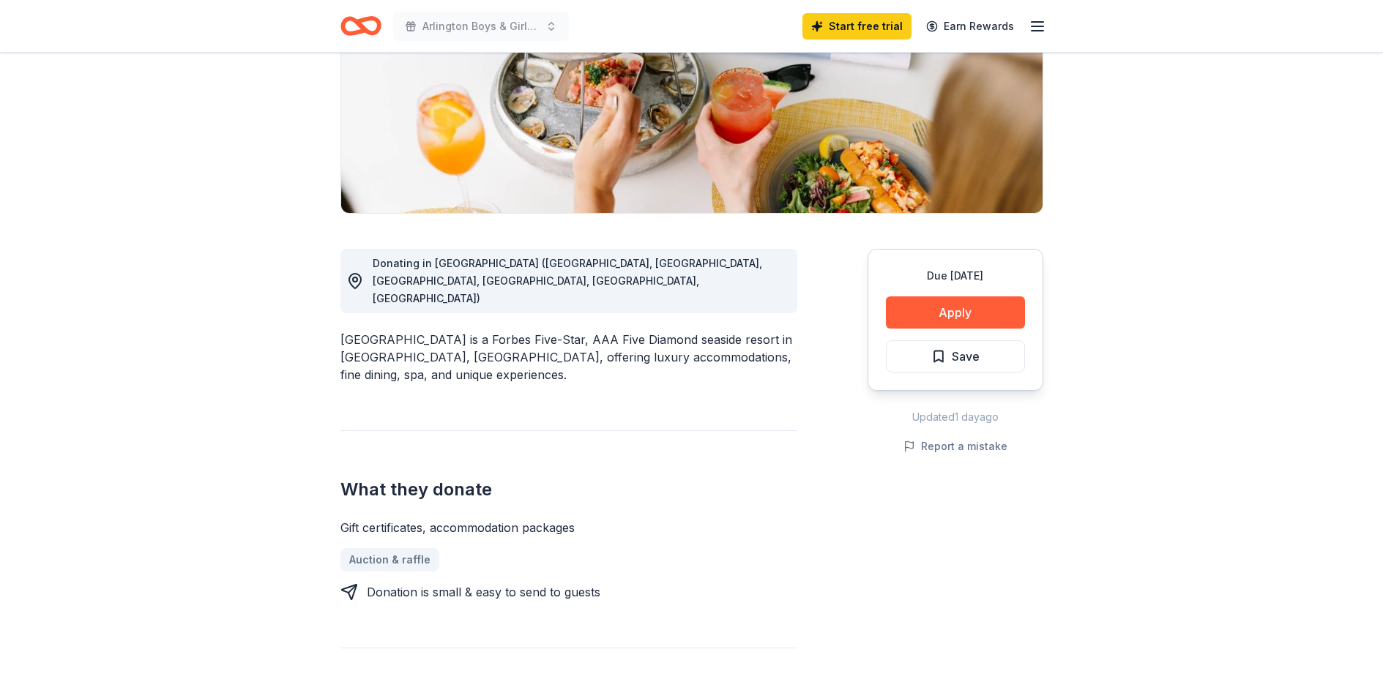
scroll to position [220, 0]
